Goal: Entertainment & Leisure: Consume media (video, audio)

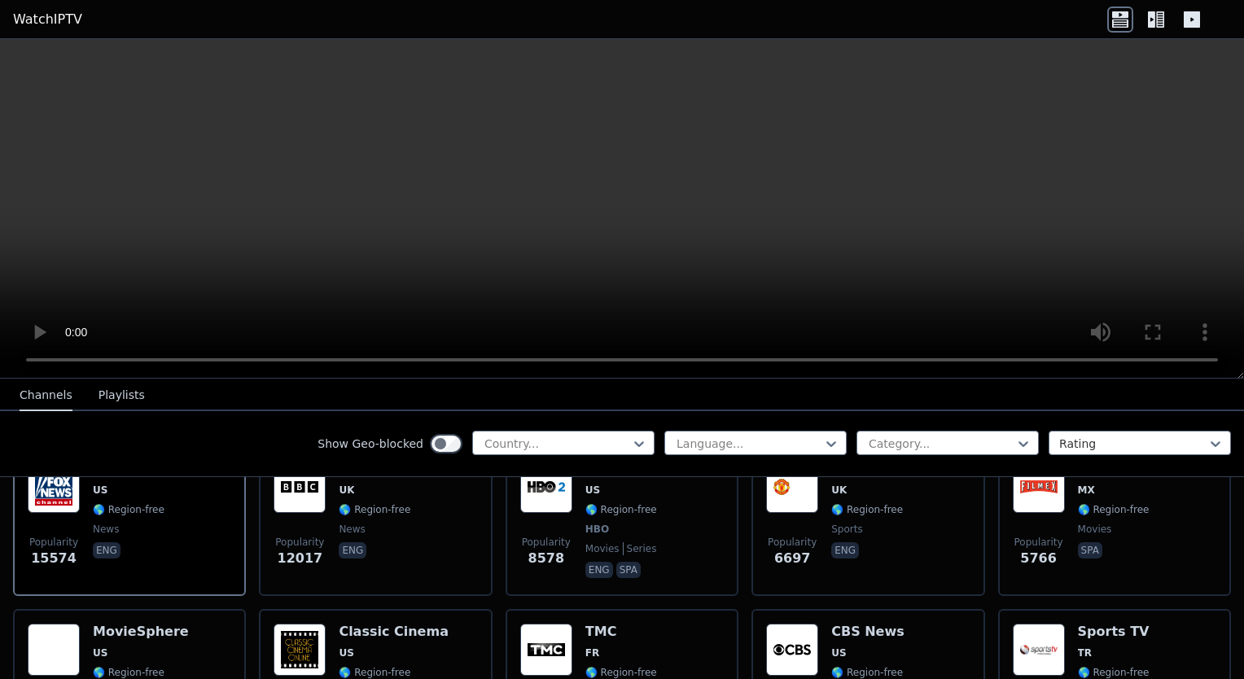
scroll to position [222, 0]
click at [568, 445] on div at bounding box center [557, 444] width 148 height 16
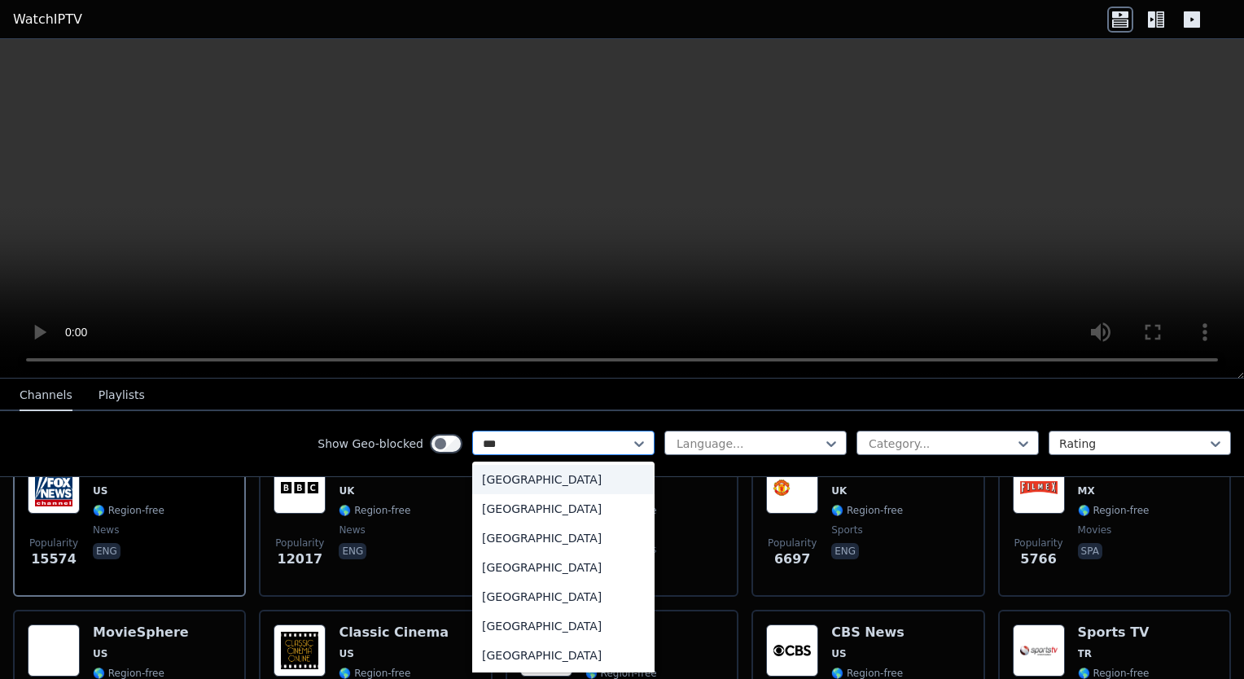
type input "****"
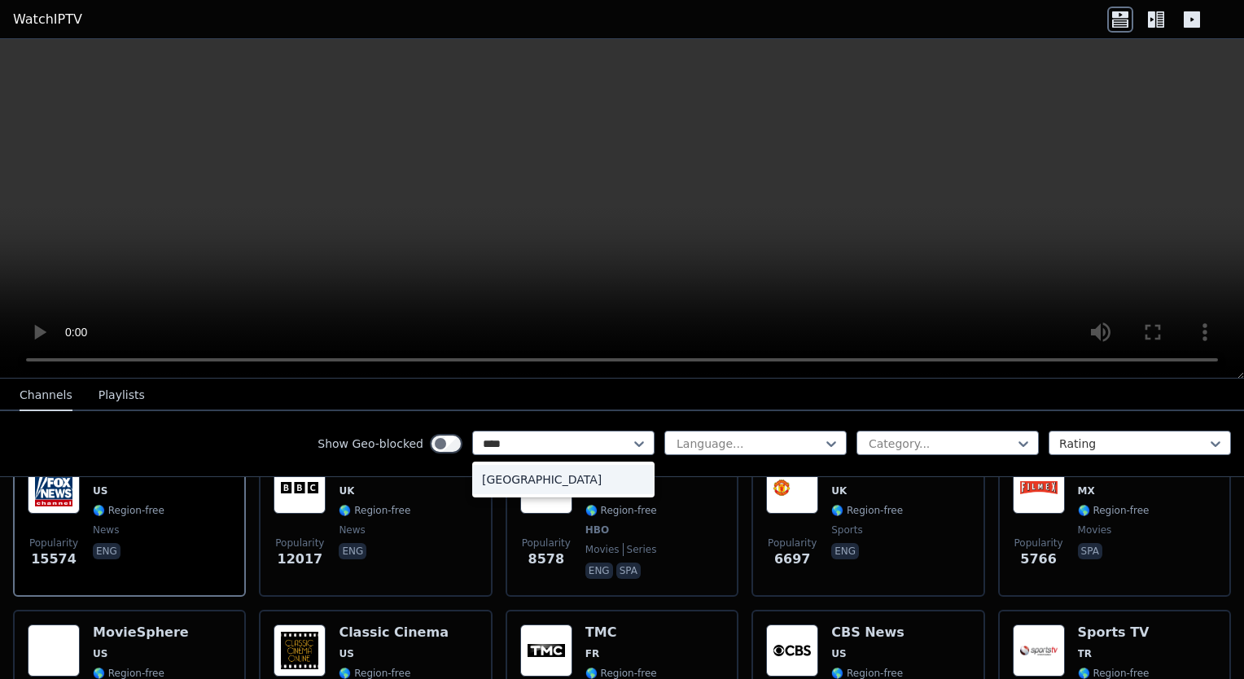
click at [547, 481] on div "[GEOGRAPHIC_DATA]" at bounding box center [563, 479] width 182 height 29
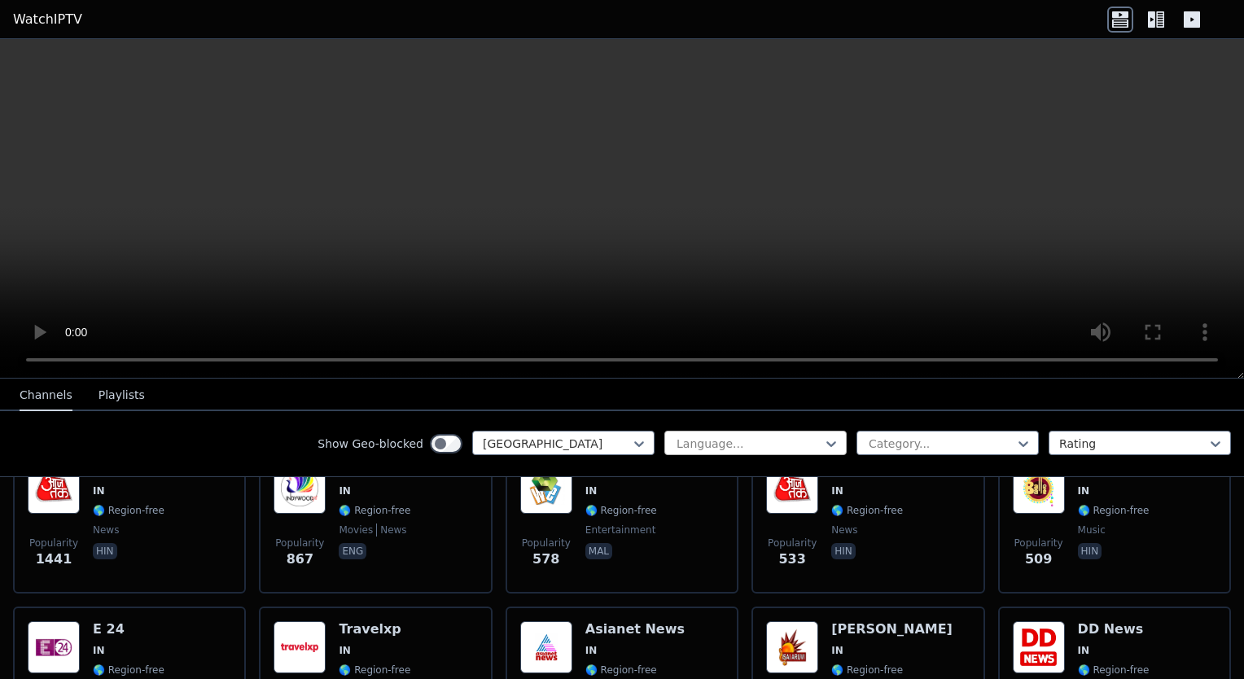
click at [718, 442] on div at bounding box center [749, 444] width 148 height 16
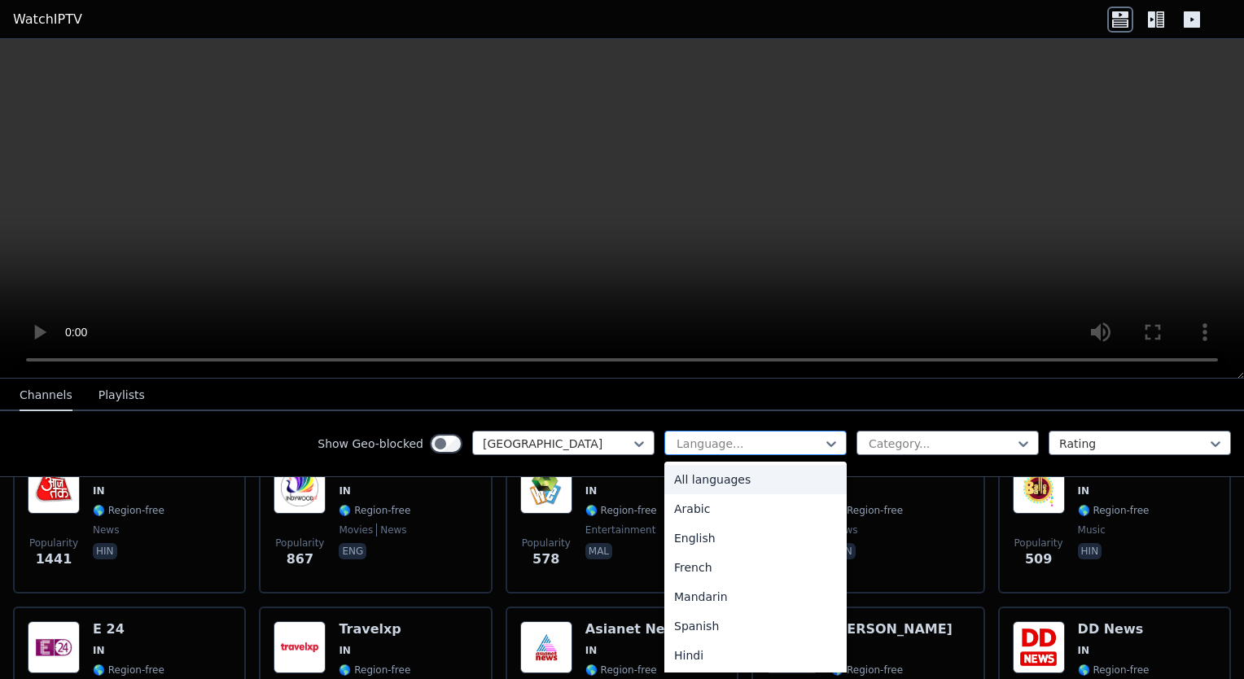
click at [718, 442] on div at bounding box center [749, 444] width 148 height 16
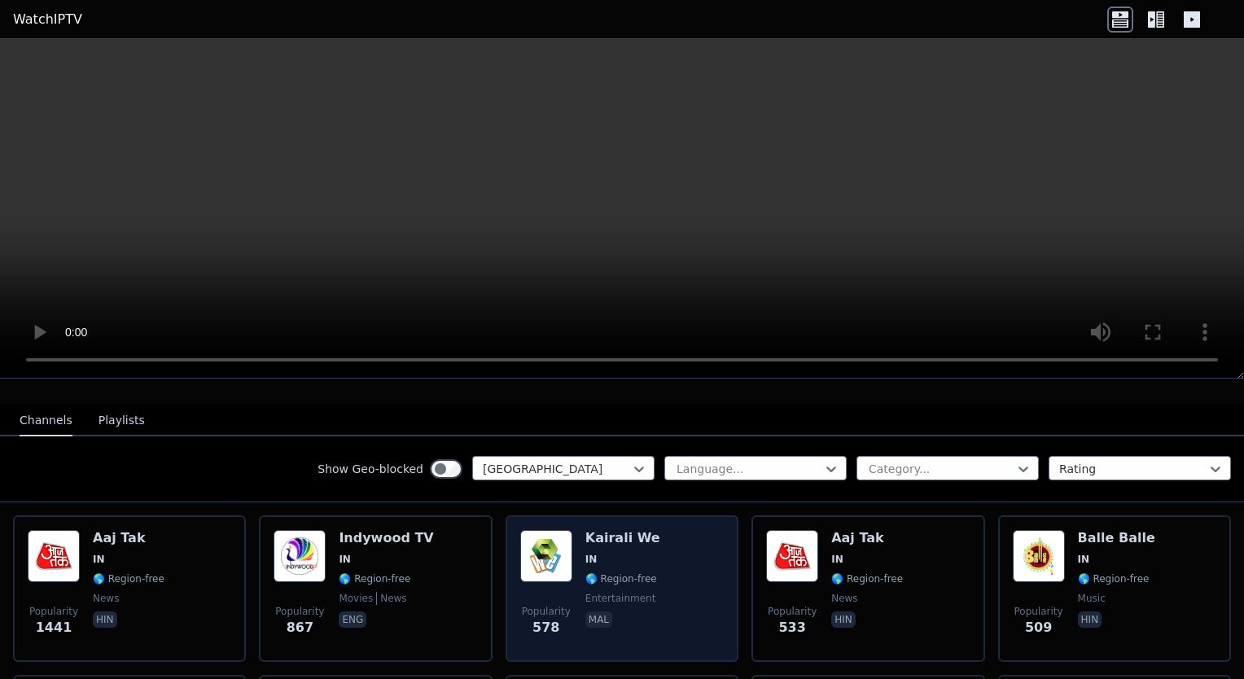
scroll to position [152, 0]
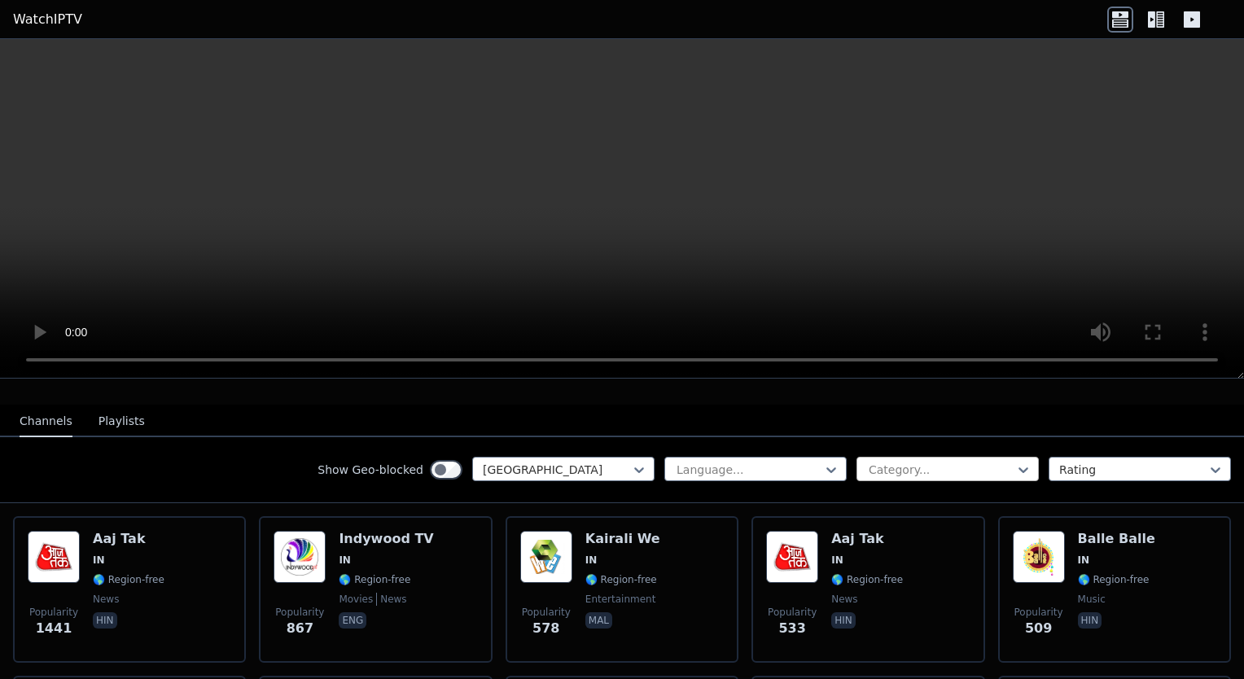
click at [867, 462] on div at bounding box center [941, 470] width 148 height 16
type input "***"
click at [880, 493] on div "Sports" at bounding box center [948, 505] width 182 height 29
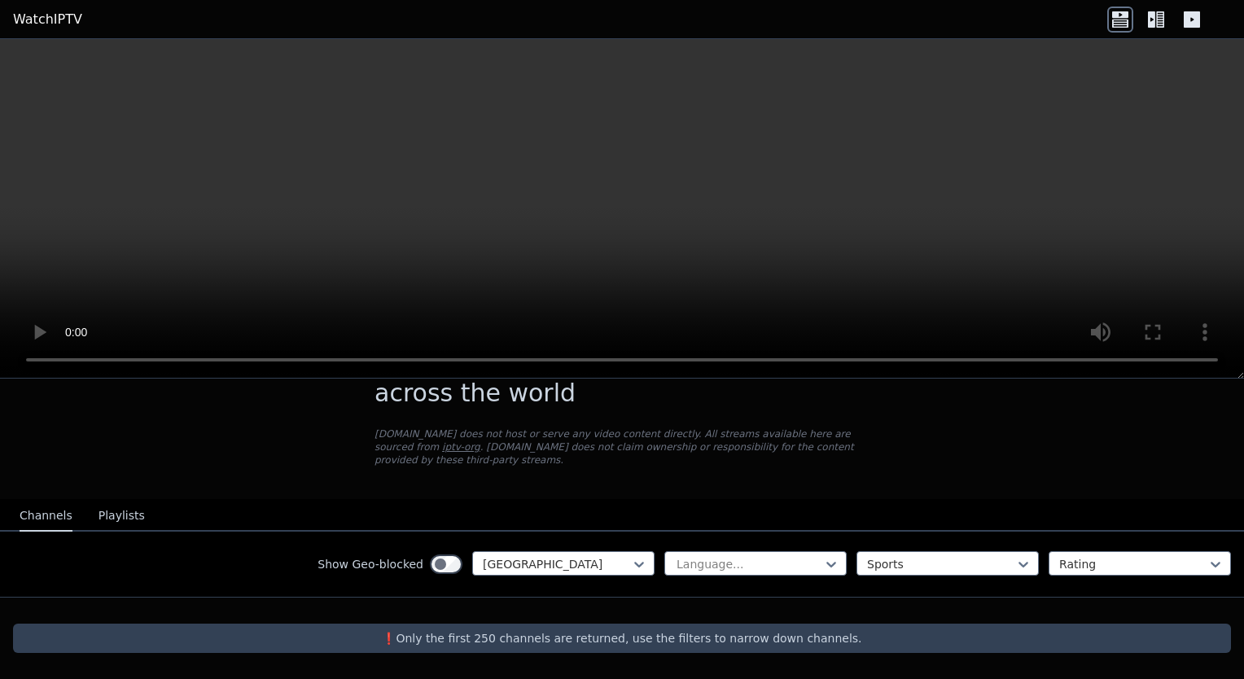
scroll to position [44, 0]
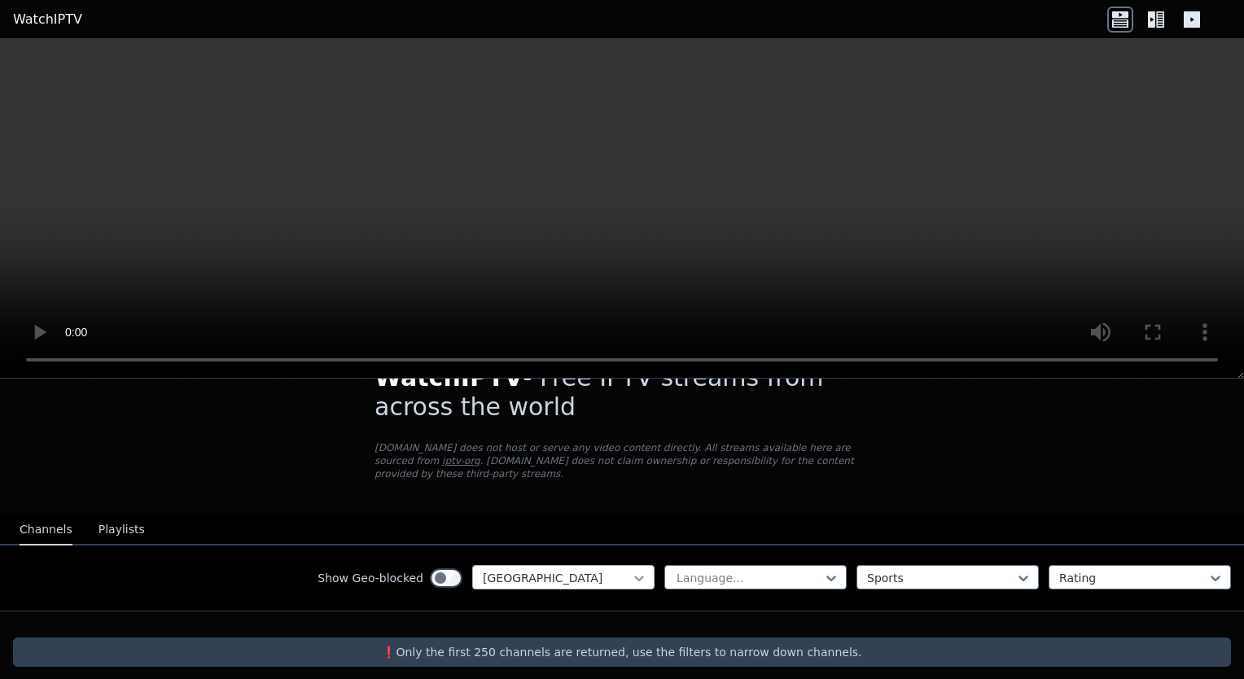
click at [631, 570] on icon at bounding box center [639, 578] width 16 height 16
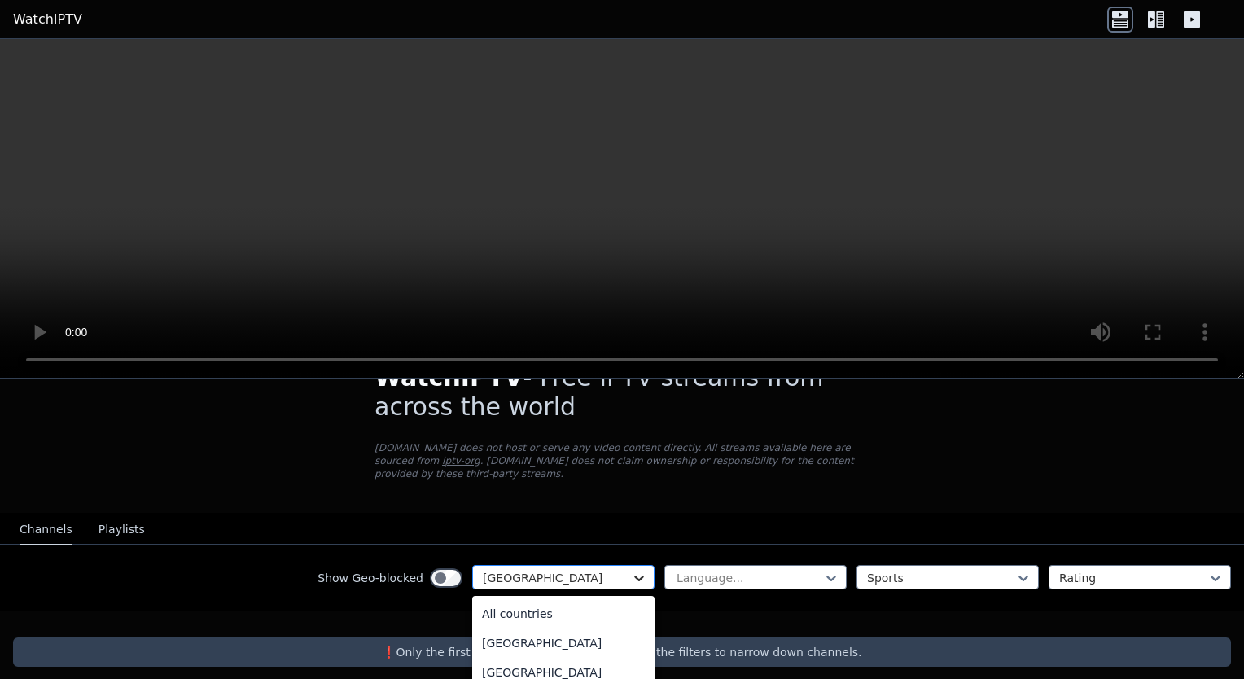
scroll to position [2336, 0]
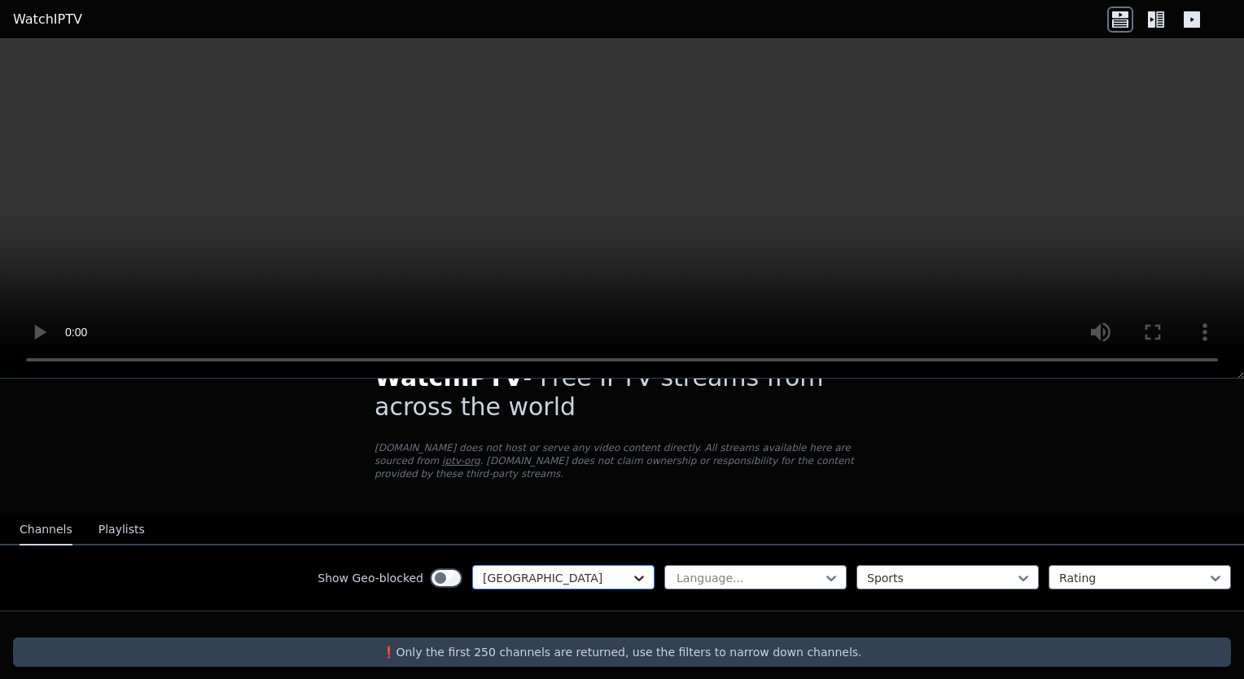
click at [631, 570] on icon at bounding box center [639, 578] width 16 height 16
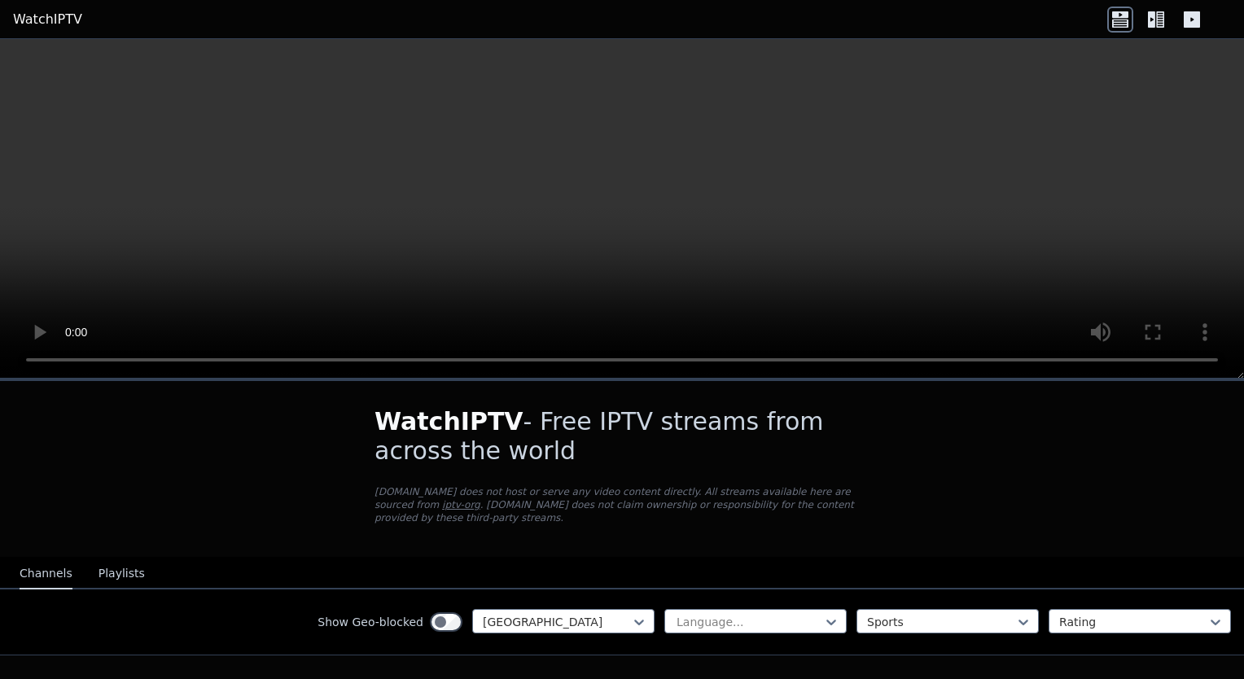
scroll to position [44, 0]
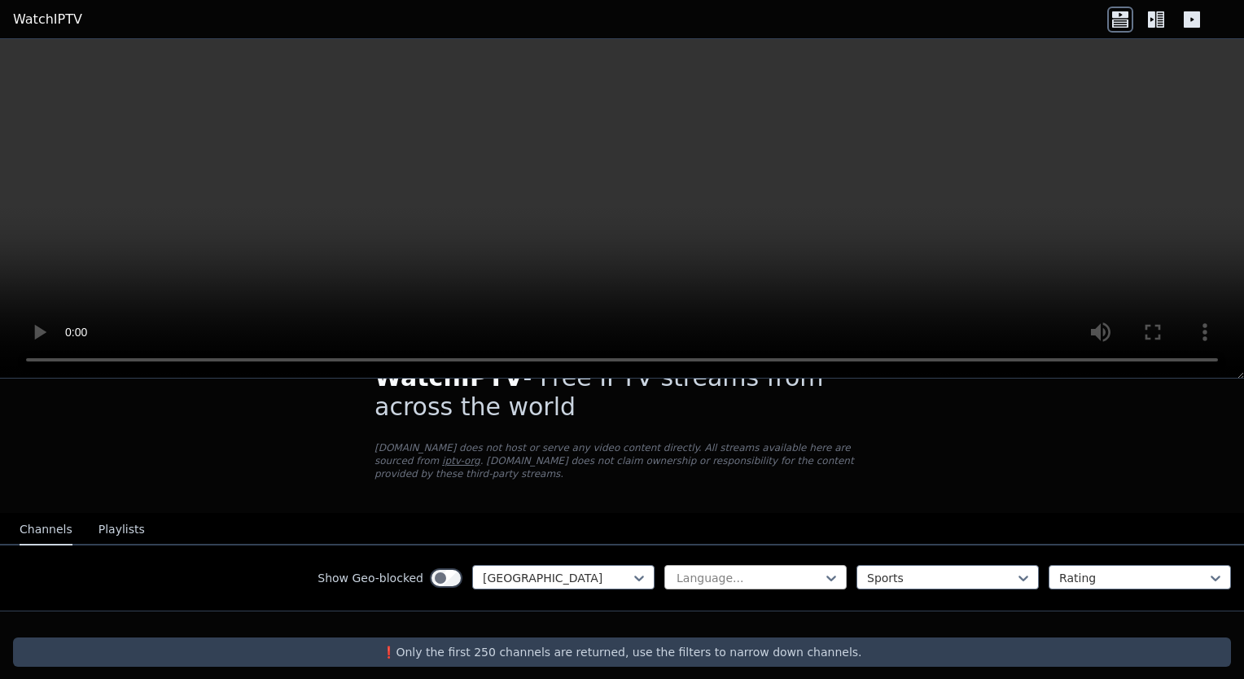
click at [752, 570] on div at bounding box center [749, 578] width 148 height 16
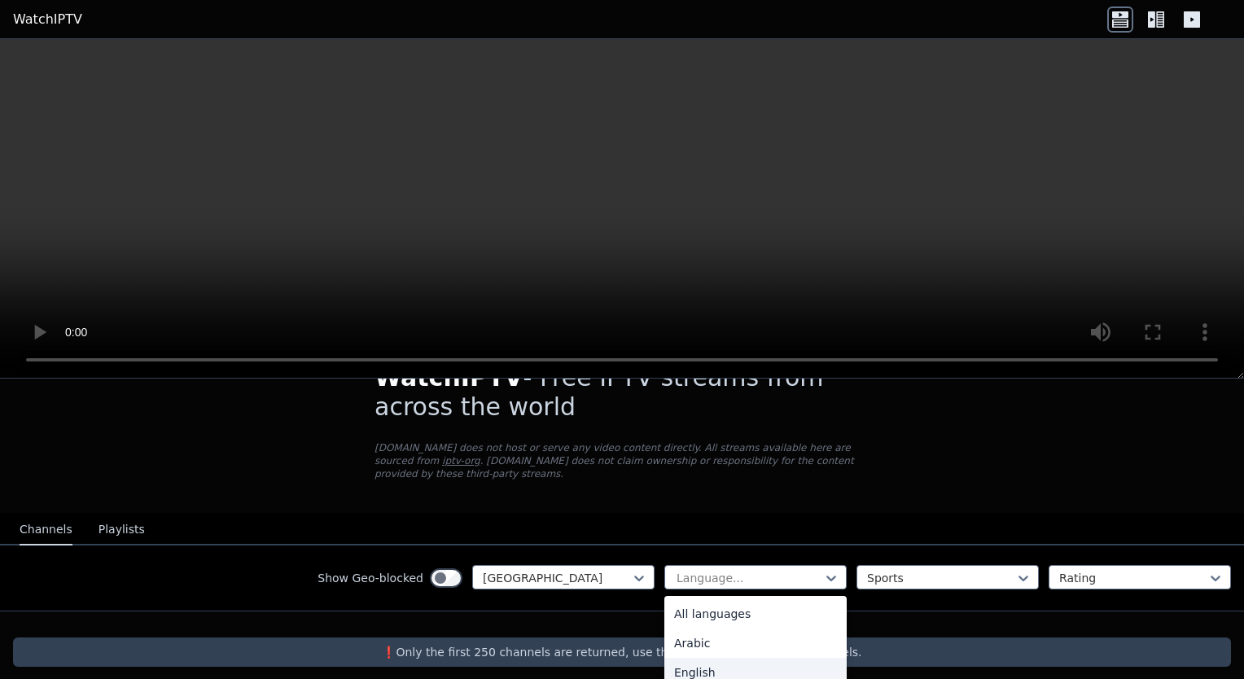
click at [715, 658] on div "English" at bounding box center [756, 672] width 182 height 29
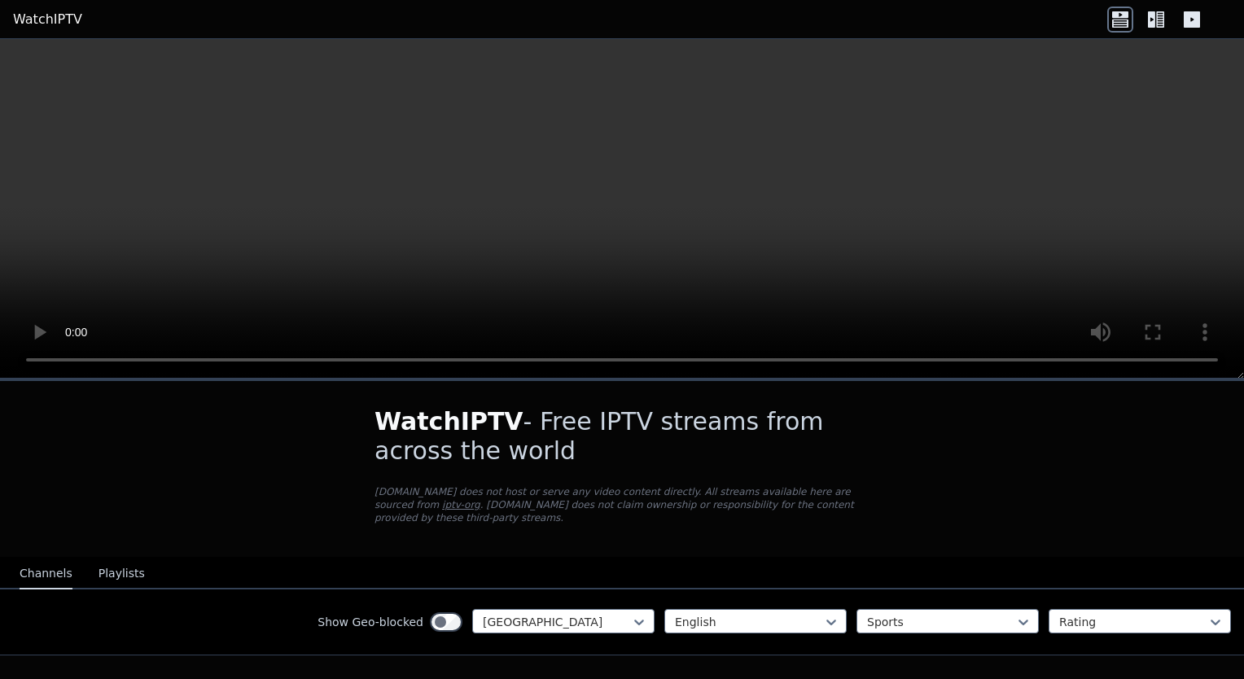
click at [45, 23] on link "WatchIPTV" at bounding box center [47, 20] width 69 height 20
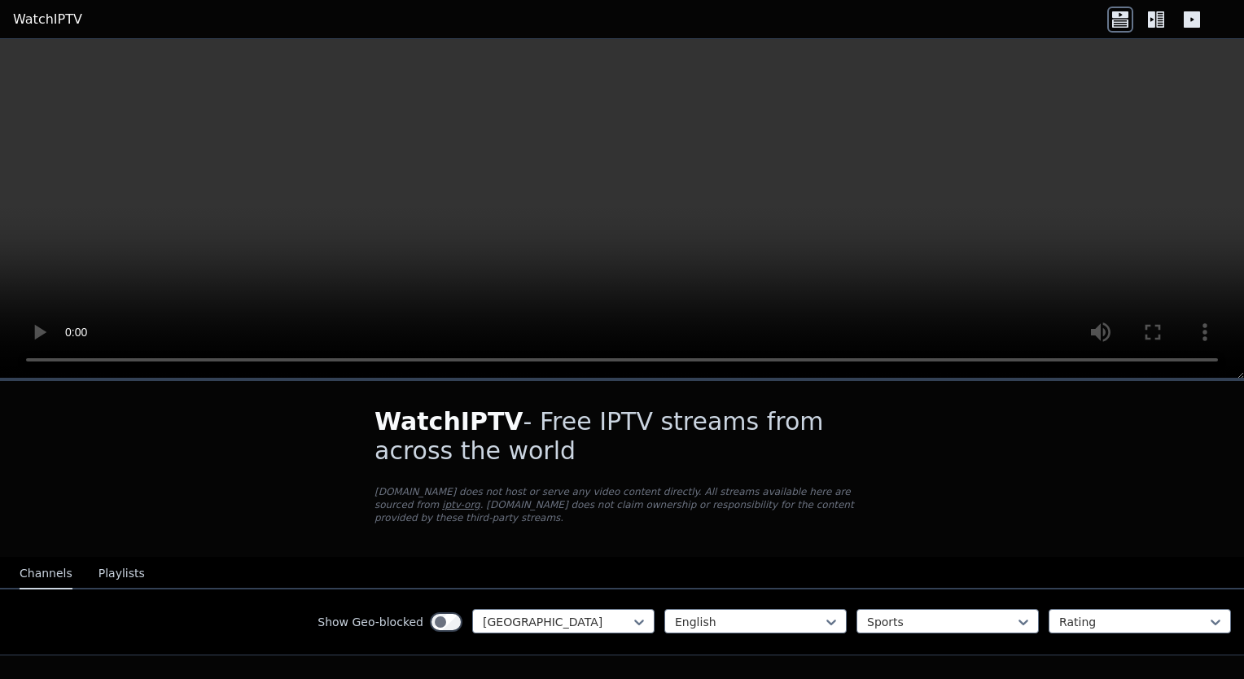
click at [1159, 20] on icon at bounding box center [1156, 20] width 26 height 26
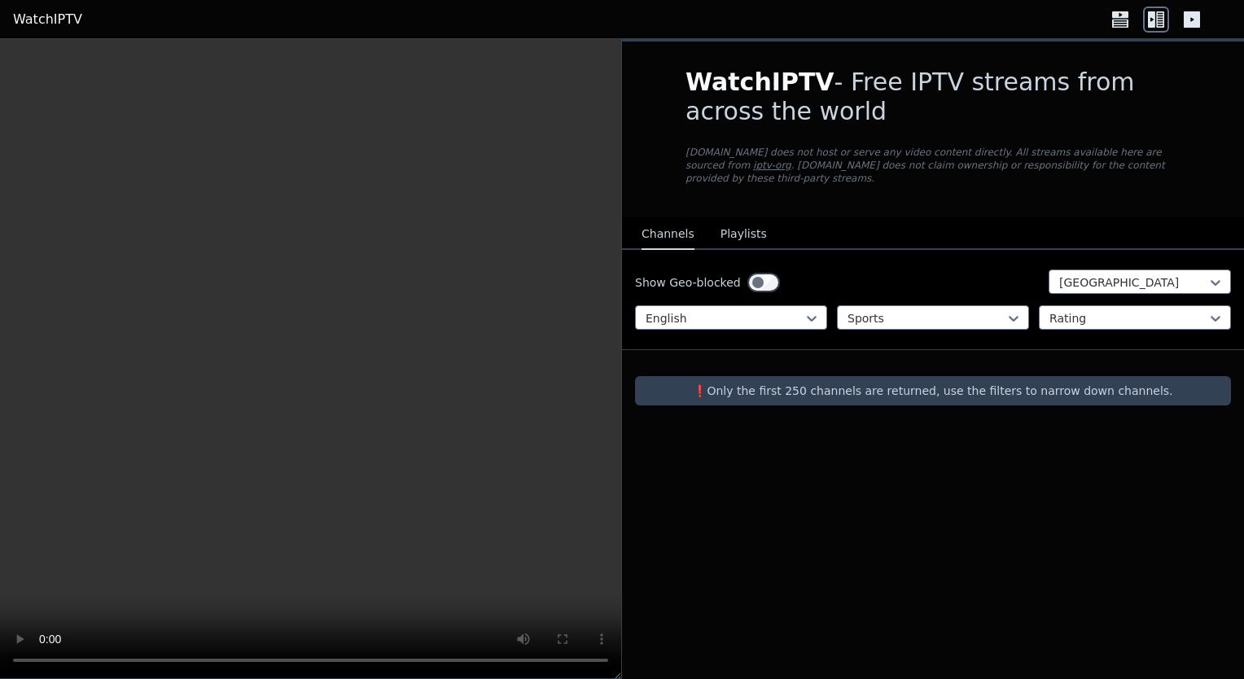
click at [1189, 20] on icon at bounding box center [1192, 19] width 16 height 16
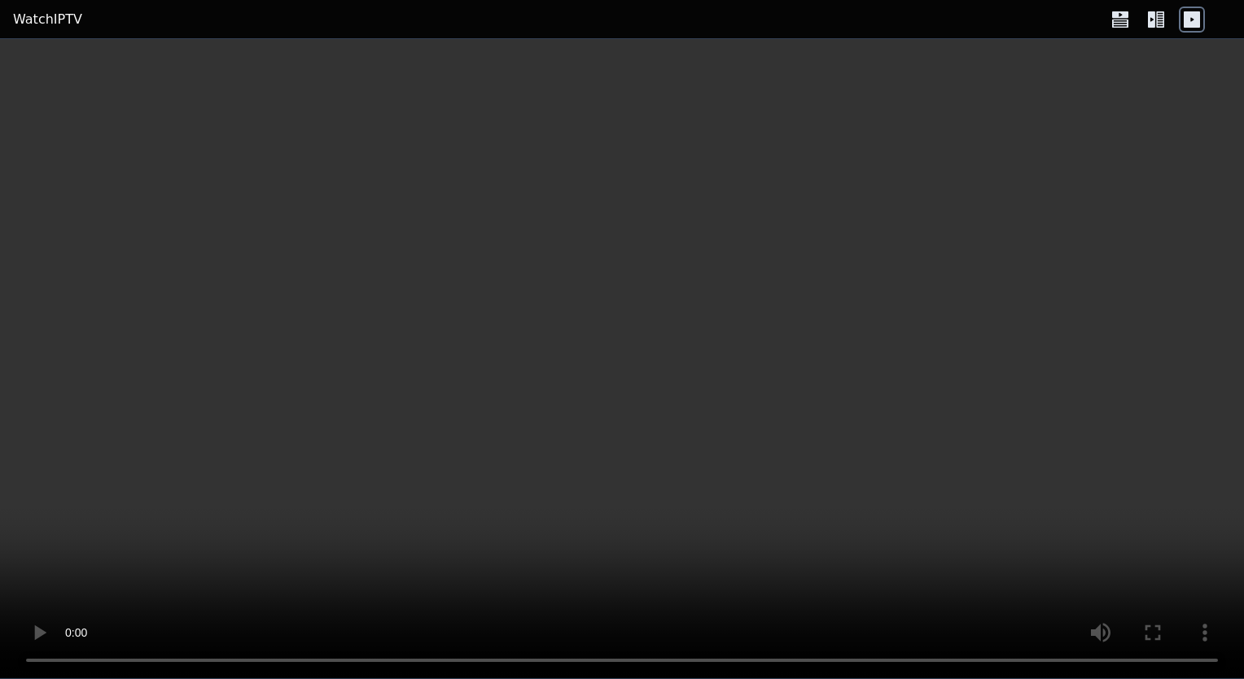
click at [1189, 20] on icon at bounding box center [1192, 19] width 16 height 16
click at [1016, 435] on video at bounding box center [622, 359] width 1244 height 640
